Goal: Register for event/course

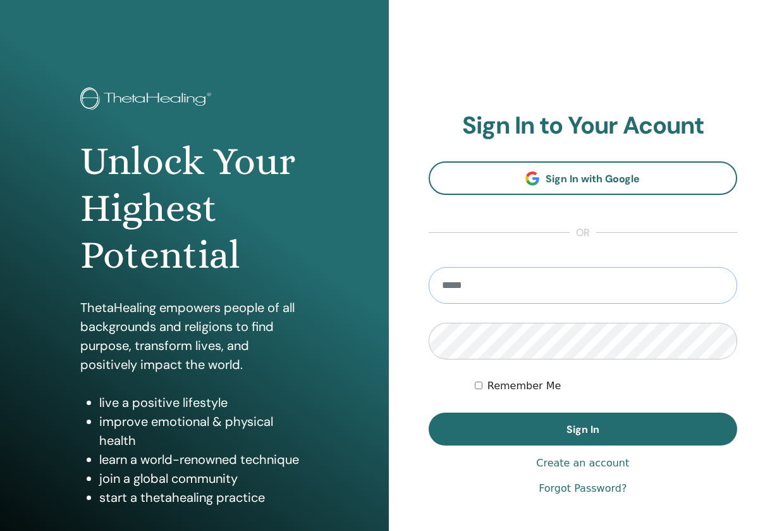
type input "**********"
click at [583, 429] on button "Sign In" at bounding box center [583, 428] width 309 height 33
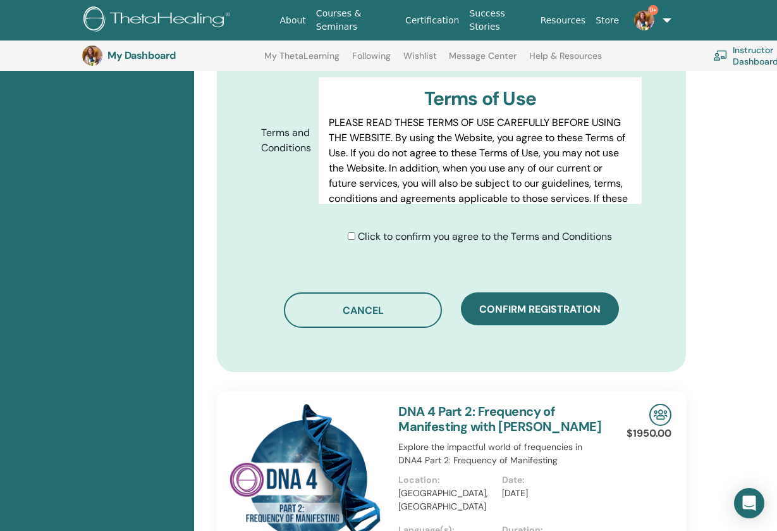
scroll to position [668, 0]
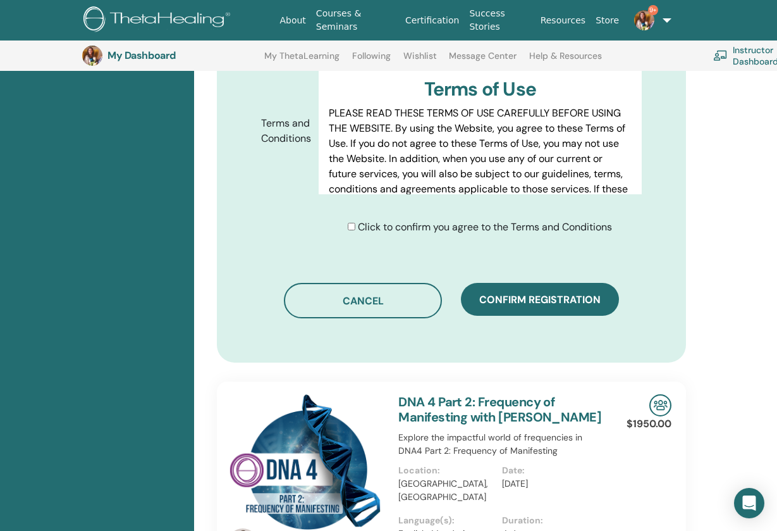
type input "**********"
click at [353, 235] on div "Click to confirm you agree to the Terms and Conditions" at bounding box center [480, 226] width 264 height 15
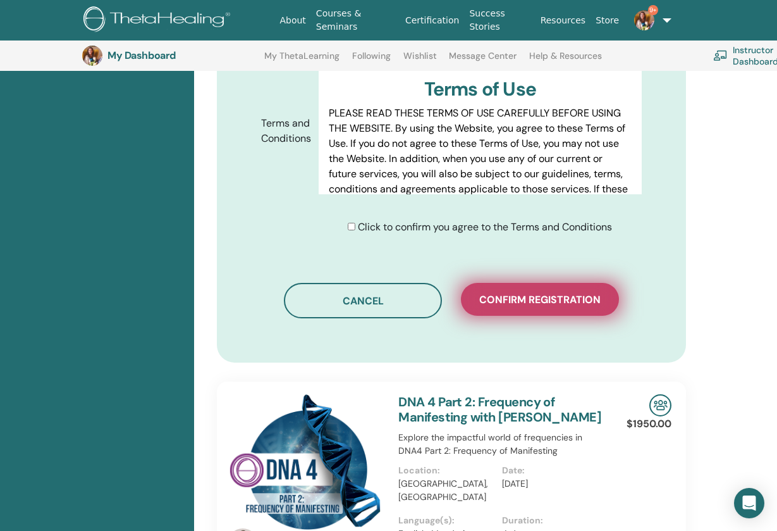
click at [526, 301] on span "Confirm registration" at bounding box center [539, 299] width 121 height 13
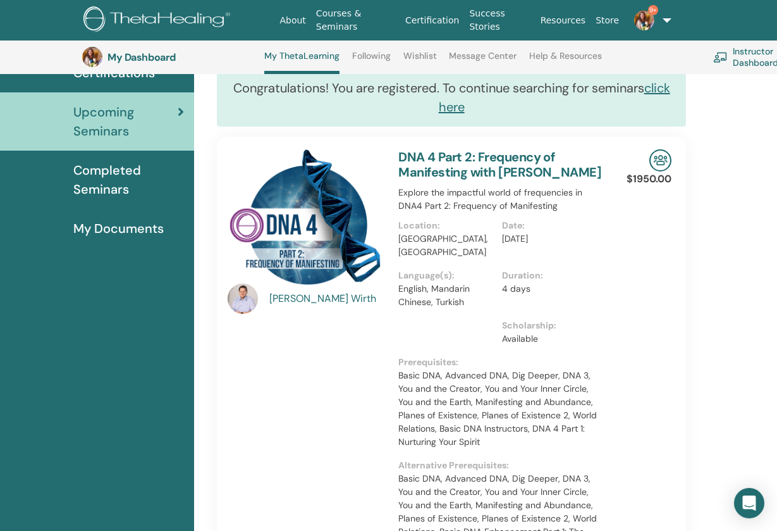
scroll to position [288, 0]
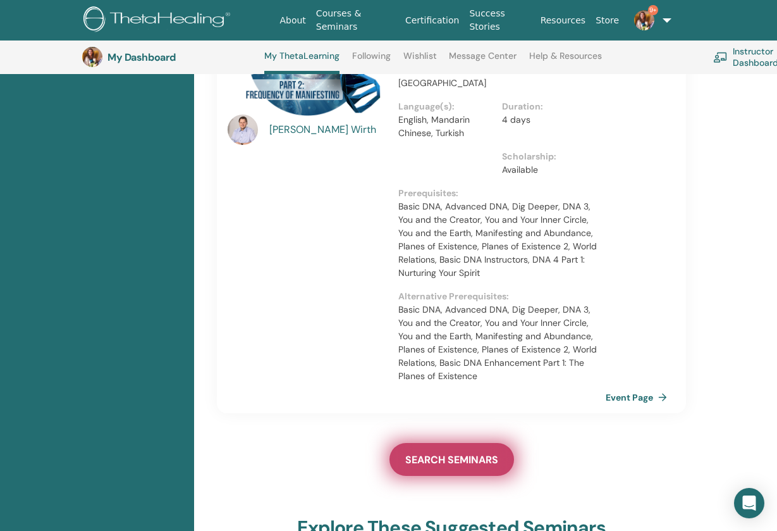
click at [478, 459] on span "SEARCH SEMINARS" at bounding box center [451, 459] width 93 height 13
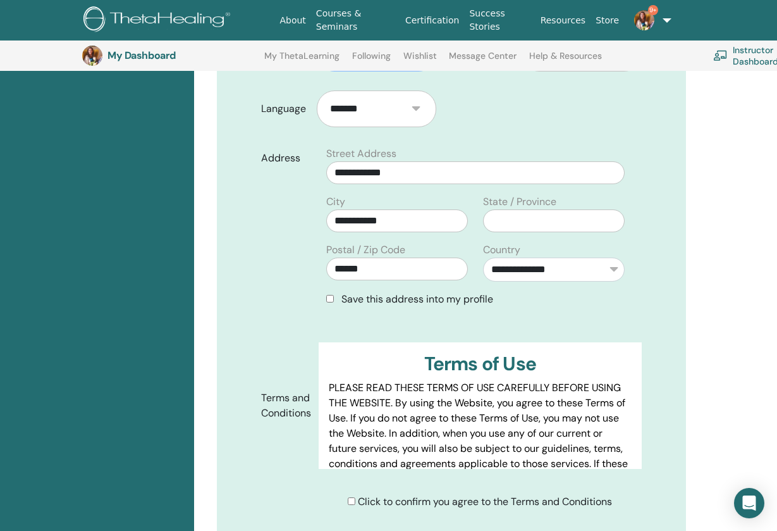
scroll to position [602, 0]
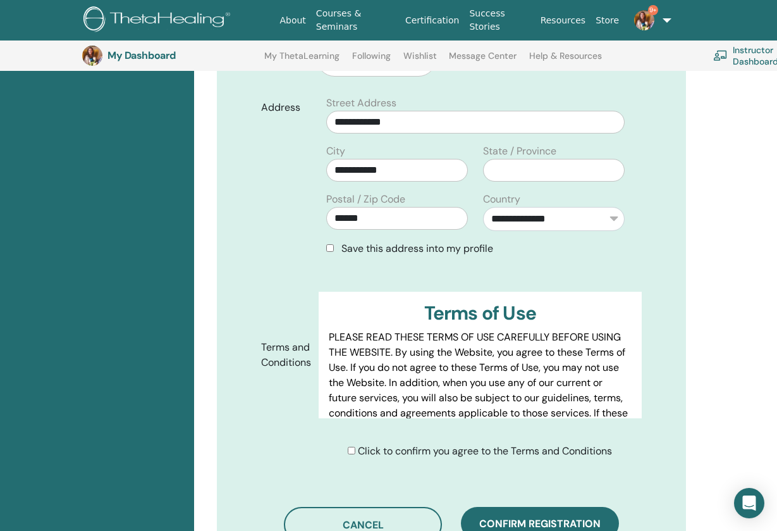
type input "**********"
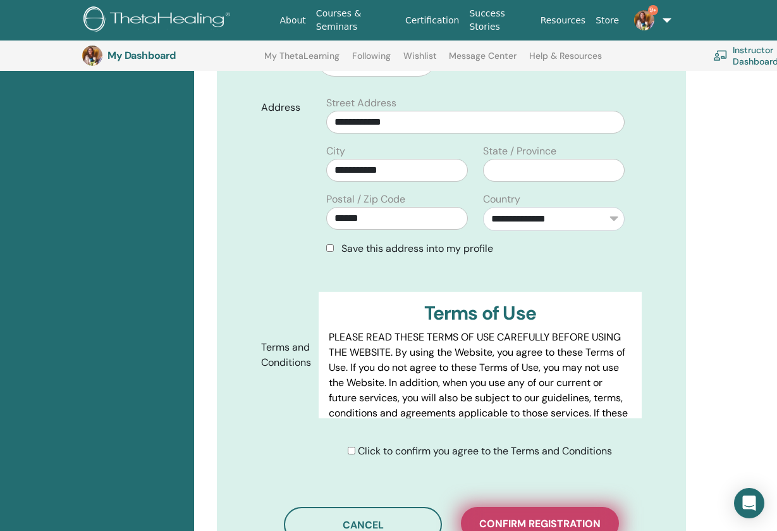
click at [536, 517] on button "Confirm registration" at bounding box center [540, 523] width 158 height 33
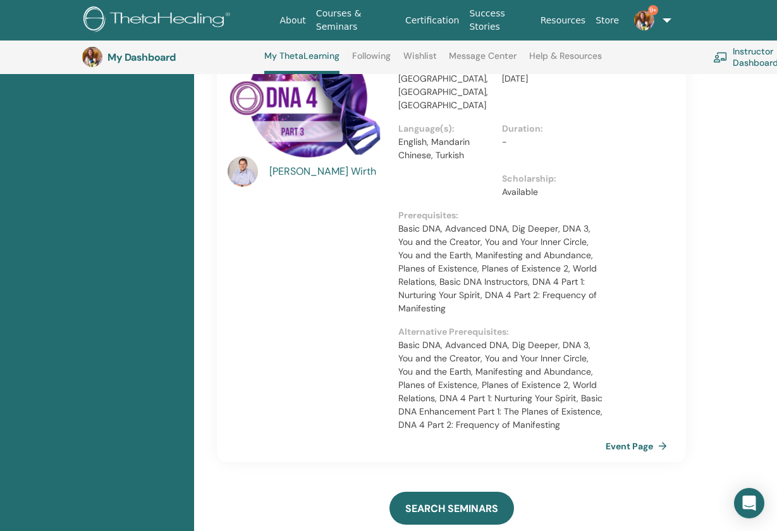
scroll to position [703, 0]
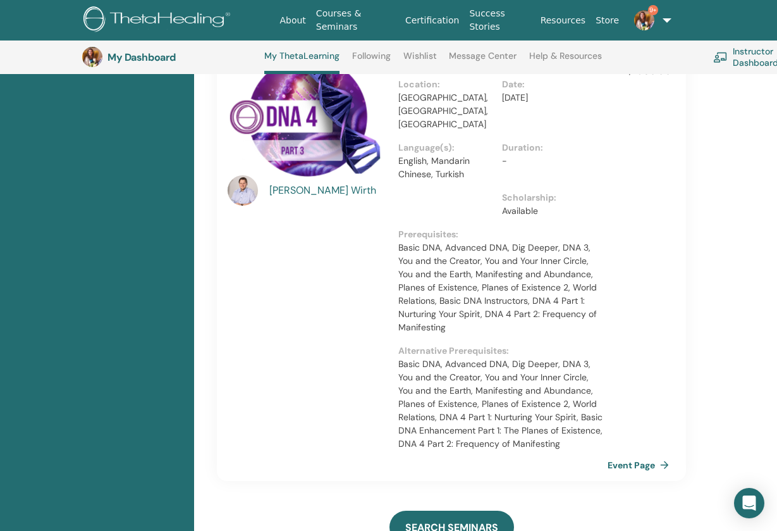
click at [638, 455] on link "Event Page" at bounding box center [641, 464] width 66 height 19
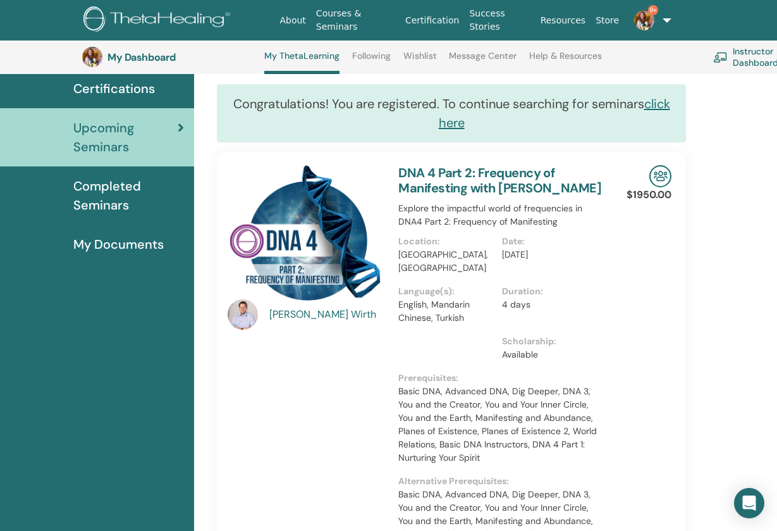
scroll to position [423, 0]
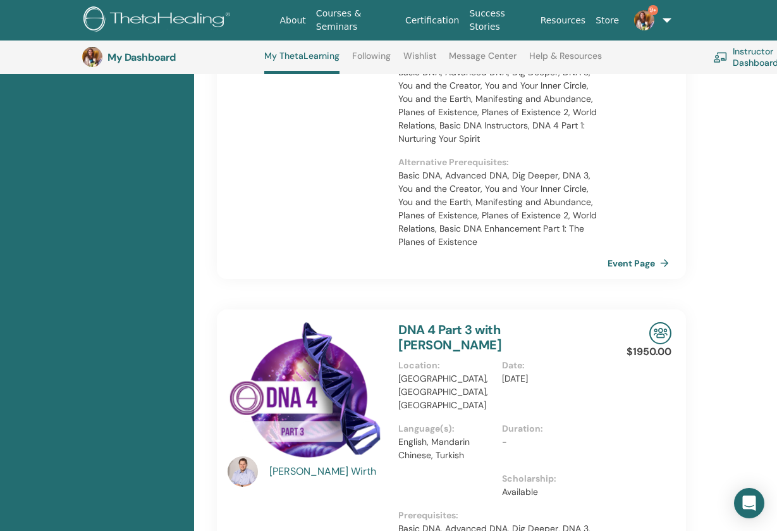
click at [645, 263] on link "Event Page" at bounding box center [641, 263] width 66 height 19
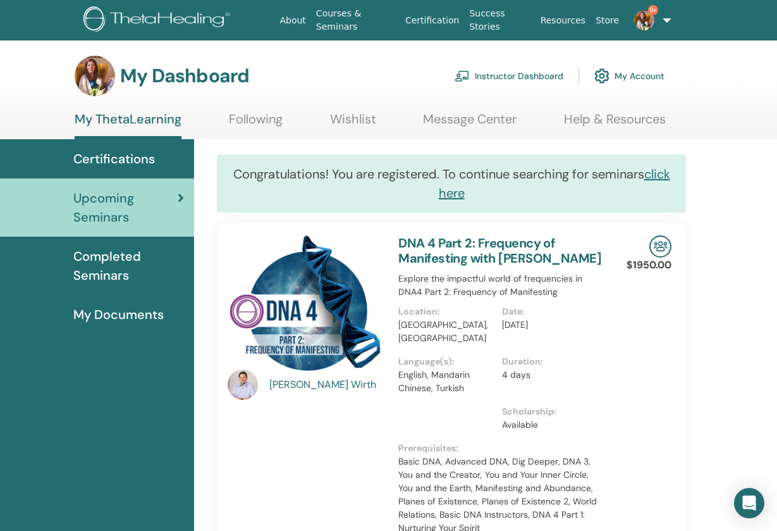
scroll to position [0, 0]
